Goal: Check status: Check status

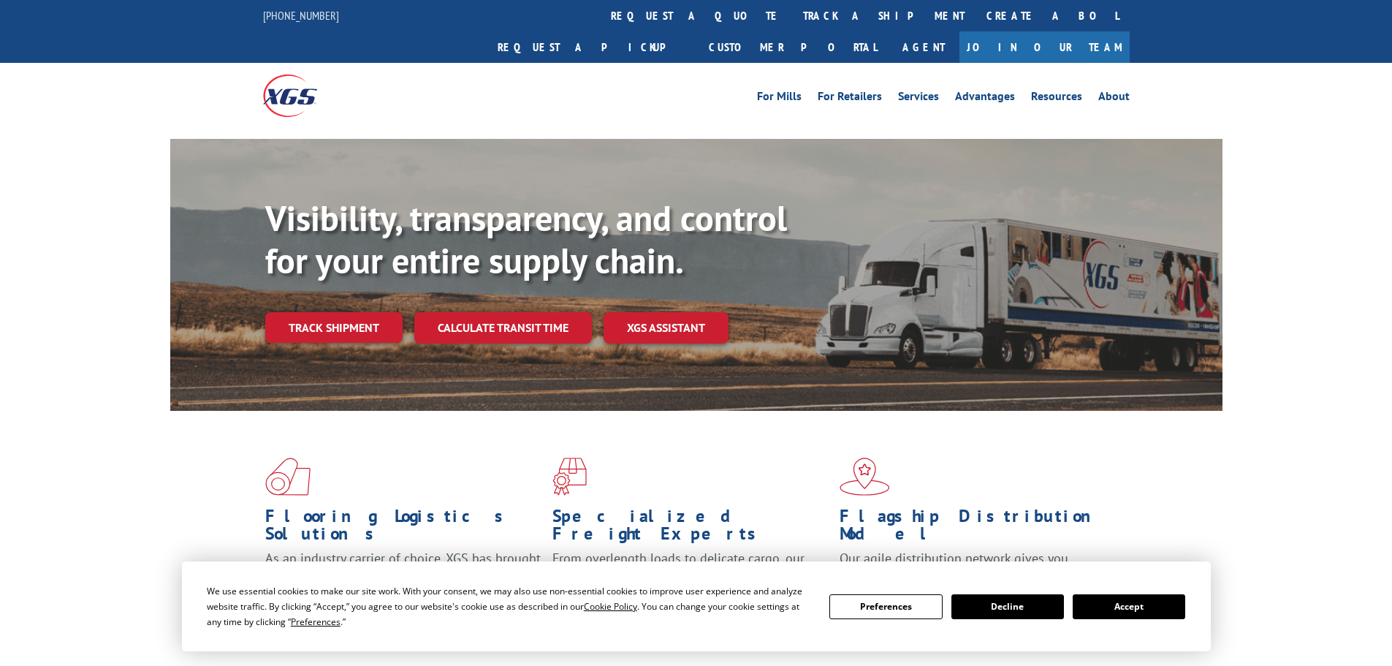
drag, startPoint x: 638, startPoint y: 20, endPoint x: 634, endPoint y: 48, distance: 28.1
click at [792, 20] on link "track a shipment" at bounding box center [883, 15] width 183 height 31
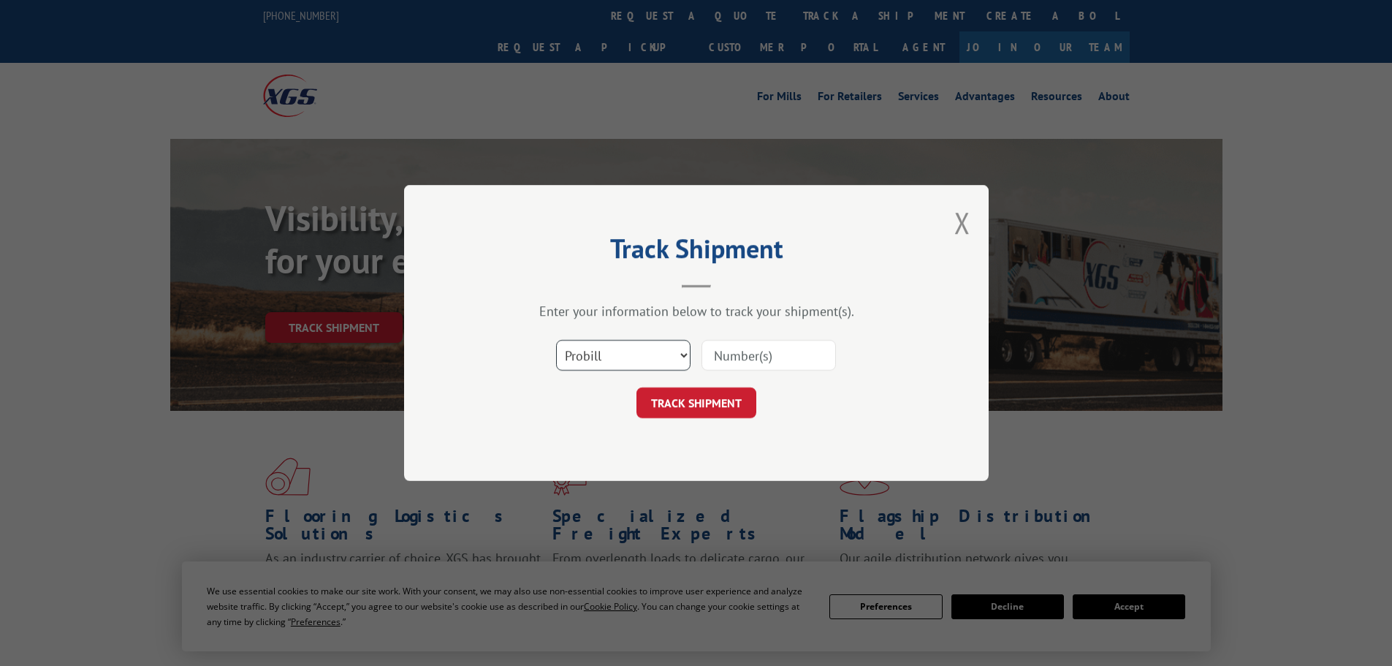
click at [616, 362] on select "Select category... Probill BOL PO" at bounding box center [623, 355] width 134 height 31
select select "po"
click at [556, 340] on select "Select category... Probill BOL PO" at bounding box center [623, 355] width 134 height 31
click at [776, 356] on input at bounding box center [769, 355] width 134 height 31
click at [792, 364] on input at bounding box center [769, 355] width 134 height 31
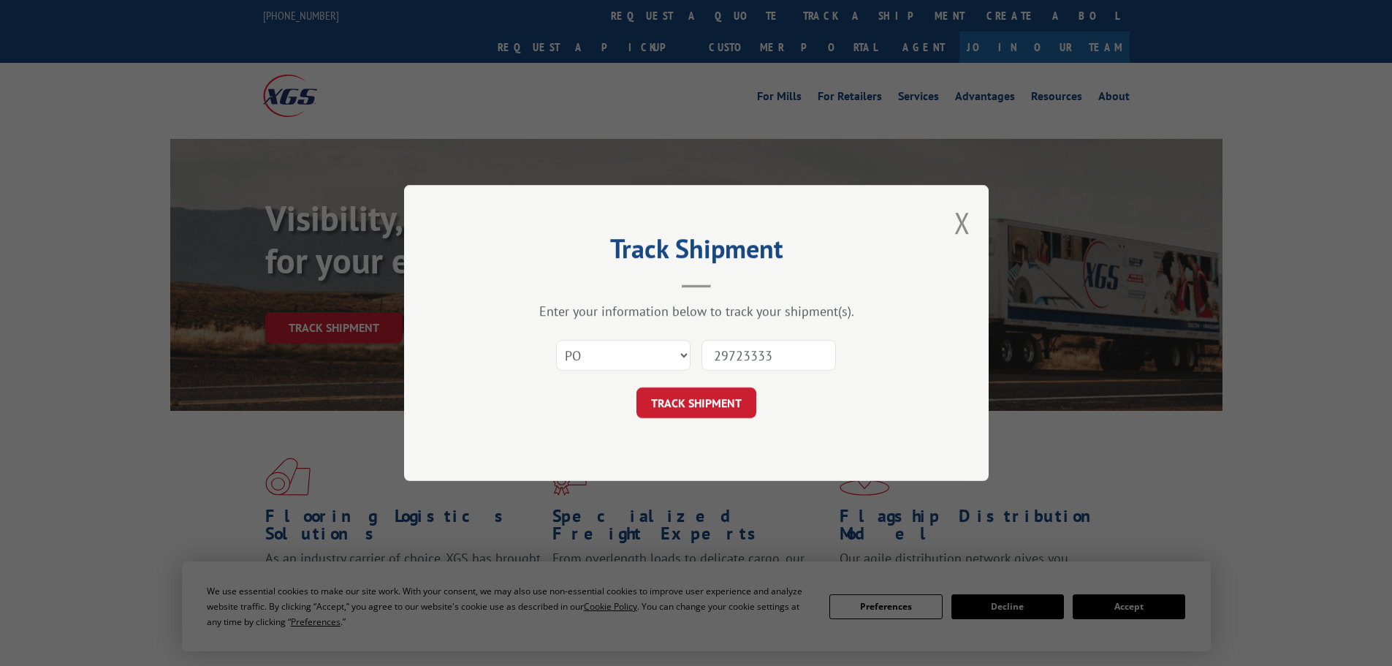
type input "297233337"
click button "TRACK SHIPMENT" at bounding box center [697, 402] width 120 height 31
